Goal: Task Accomplishment & Management: Use online tool/utility

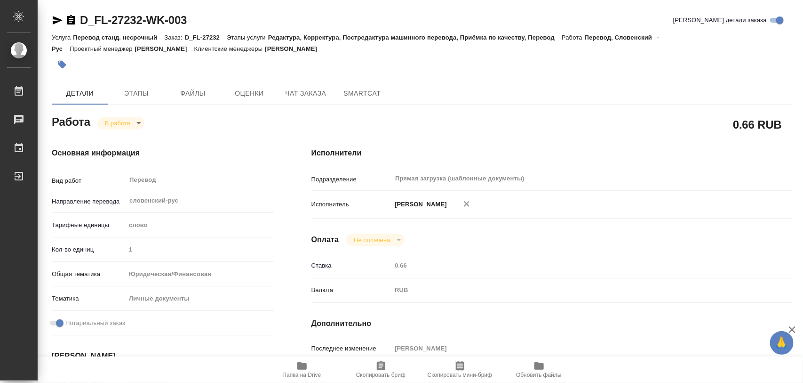
click at [63, 66] on icon "button" at bounding box center [62, 65] width 8 height 8
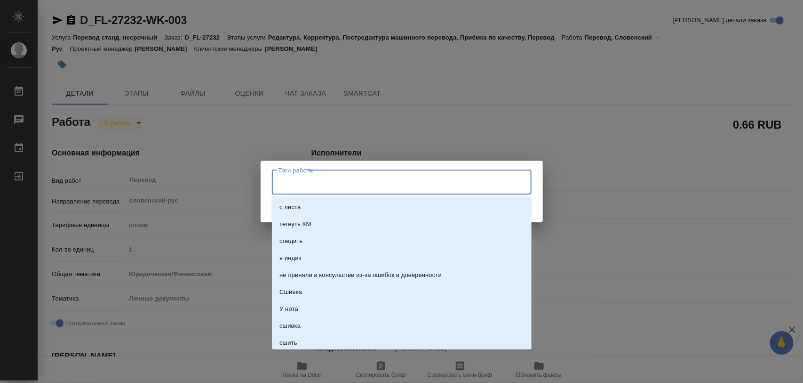
click at [471, 176] on input "Тэги работы" at bounding box center [392, 182] width 233 height 16
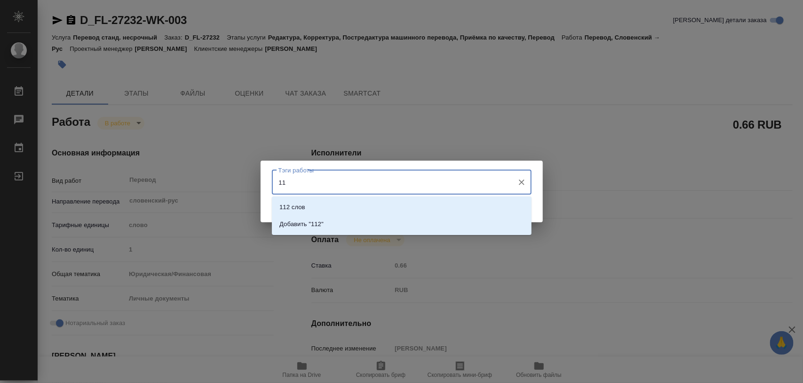
type input "1"
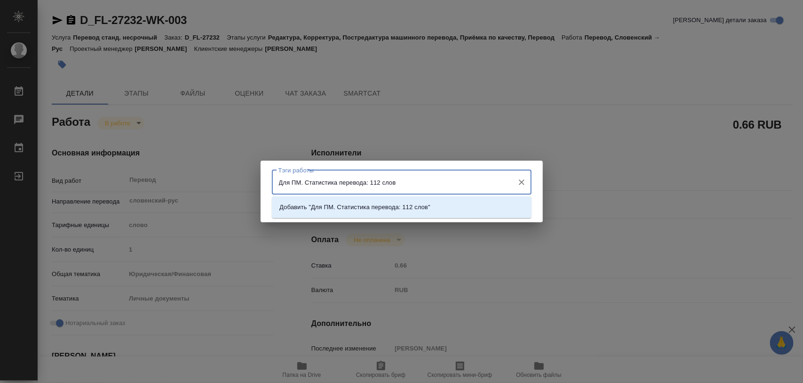
type input "Для ПМ. Статистика перевода: 112 слов."
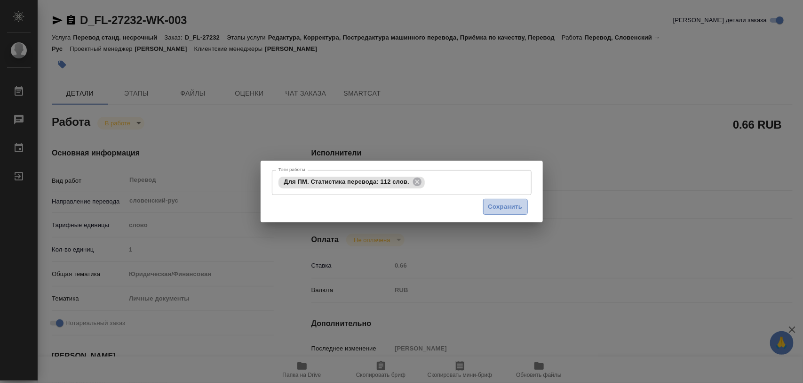
click at [502, 208] on span "Сохранить" at bounding box center [505, 206] width 34 height 11
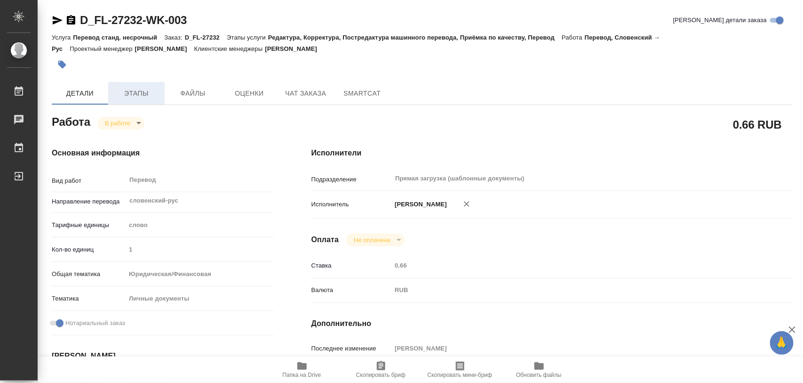
type input "inProgress"
type input "словенский-рус"
type input "5a8b1489cc6b4906c91bfd90"
type input "1"
type input "yr-fn"
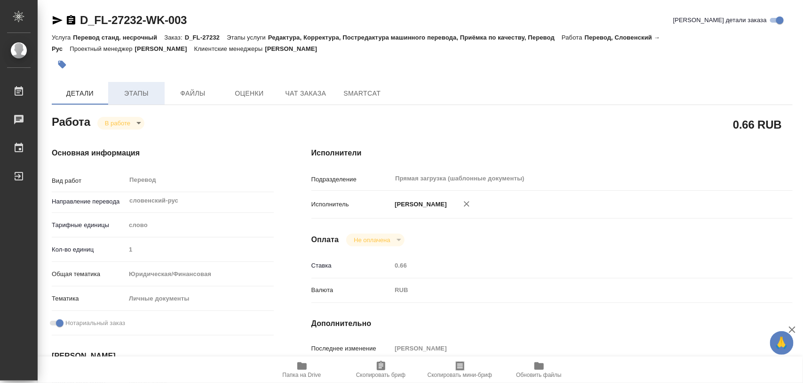
type input "5a8b8b956a9677013d343cfe"
checkbox input "true"
type input "[DATE] 14:30"
type input "[DATE] 14:57"
type input "[DATE] 11:00"
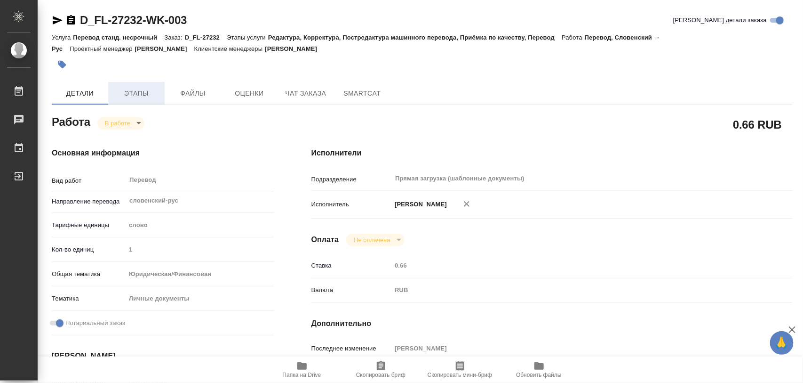
type input "[DATE] 11:00"
type input "Прямая загрузка (шаблонные документы)"
type input "notPayed"
type input "0.66"
type input "RUB"
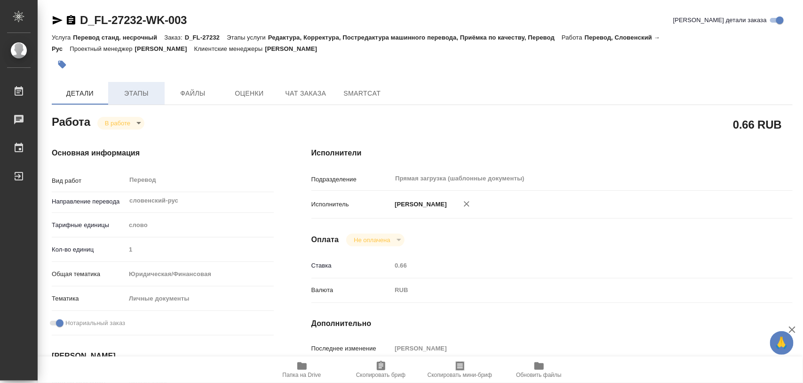
type input "[PERSON_NAME]"
type input "D_FL-27232"
type input "Перевод станд. несрочный"
type input "Редактура, Корректура, Постредактура машинного перевода, Приёмка по качеству, П…"
type input "[PERSON_NAME]"
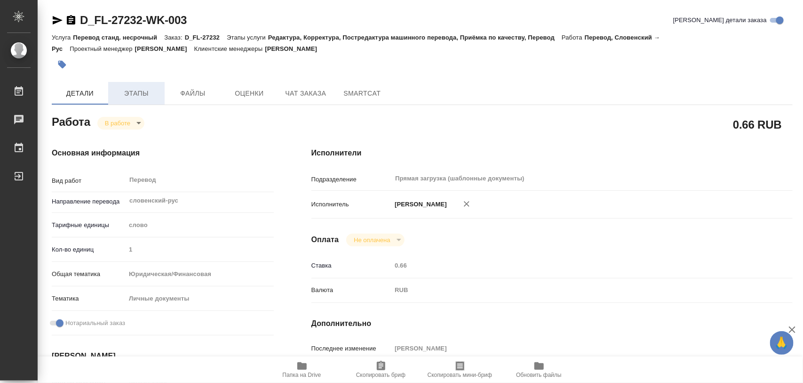
type input "/Clients/FL_D/Orders/D_FL-27232"
click at [146, 91] on span "Этапы" at bounding box center [136, 94] width 45 height 12
